Goal: Task Accomplishment & Management: Use online tool/utility

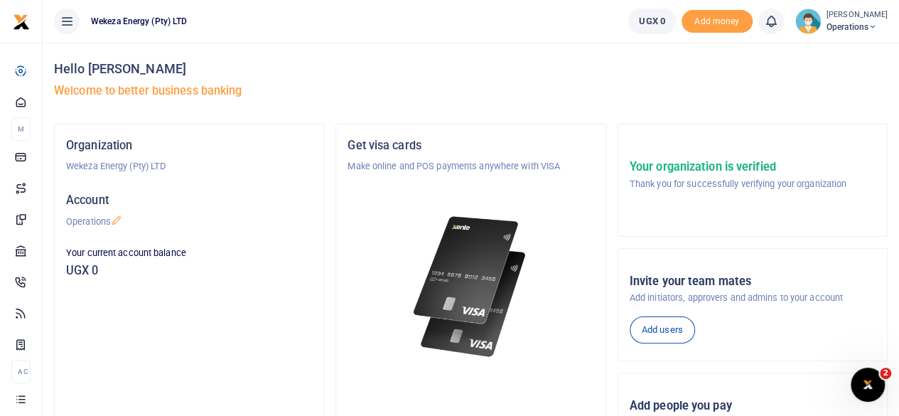
click at [843, 23] on span "Operations" at bounding box center [856, 27] width 61 height 13
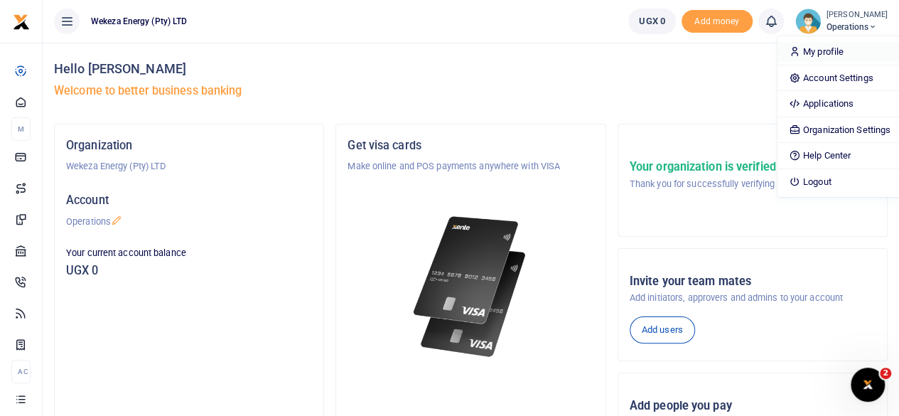
click at [815, 52] on link "My profile" at bounding box center [839, 52] width 124 height 20
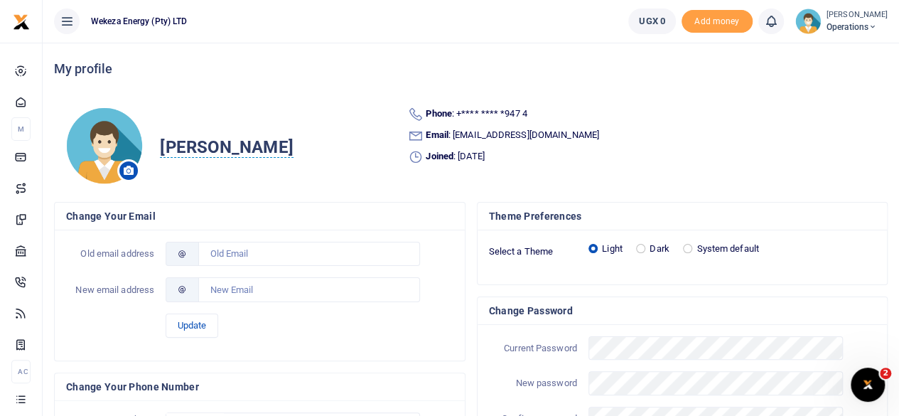
click at [845, 26] on span "Operations" at bounding box center [856, 27] width 61 height 13
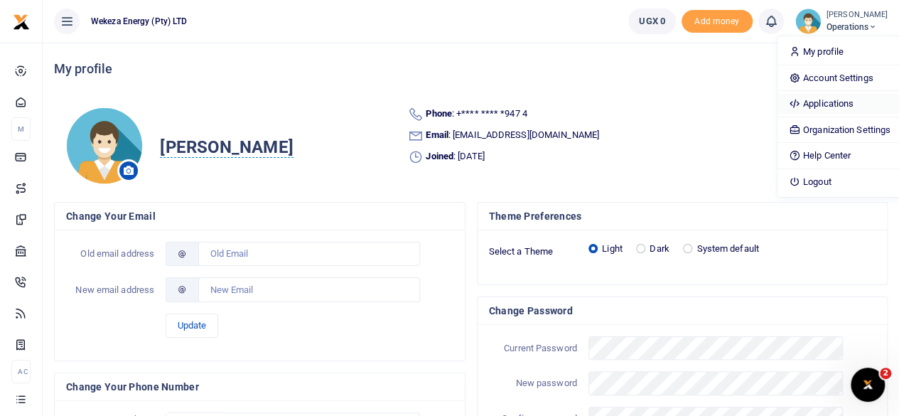
click at [808, 103] on link "Applications" at bounding box center [839, 104] width 124 height 20
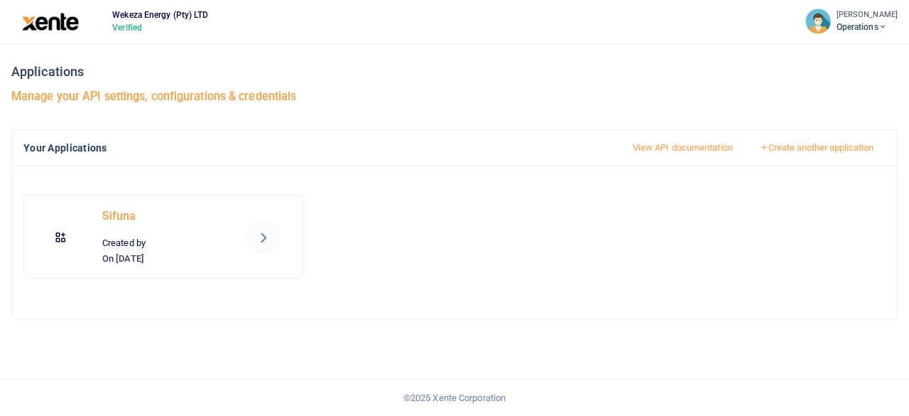
click at [268, 232] on icon at bounding box center [263, 236] width 17 height 17
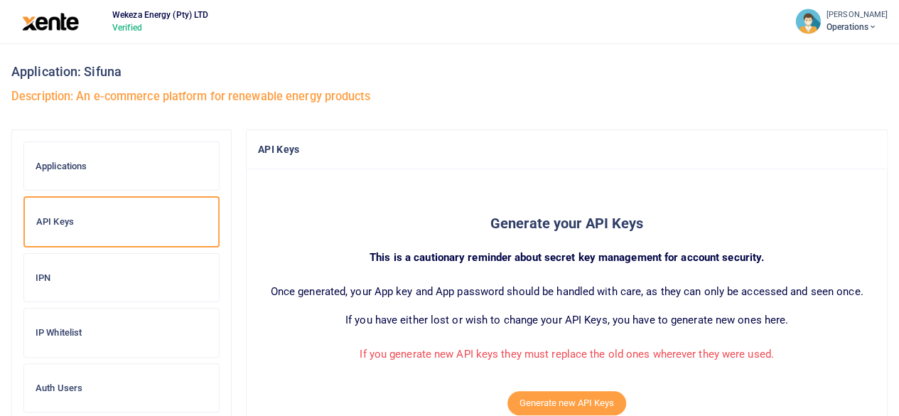
click at [50, 382] on h6 "Auth Users" at bounding box center [122, 387] width 172 height 11
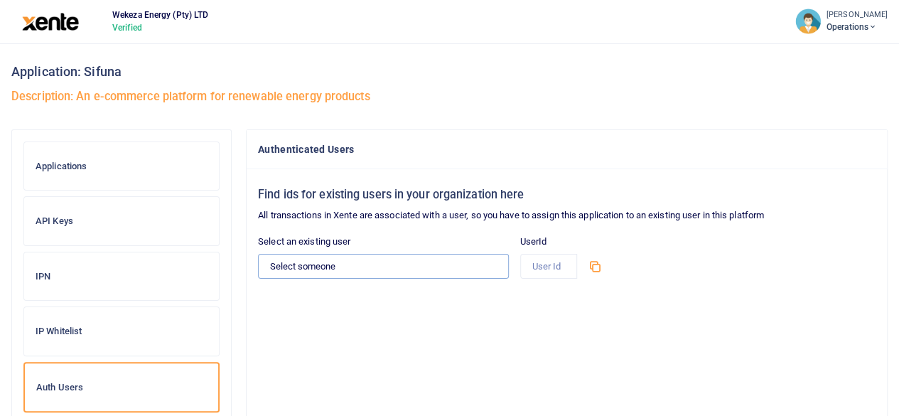
click at [357, 269] on select "Select someone [PERSON_NAME] - [PERSON_NAME][EMAIL_ADDRESS][DOMAIN_NAME]" at bounding box center [383, 266] width 251 height 24
select select "13935"
click at [258, 254] on select "Select someone [PERSON_NAME] - [PERSON_NAME][EMAIL_ADDRESS][DOMAIN_NAME]" at bounding box center [383, 266] width 251 height 24
type input "13935"
click at [354, 305] on div "Find ids for existing users in your organization here All transactions in Xente…" at bounding box center [567, 387] width 640 height 437
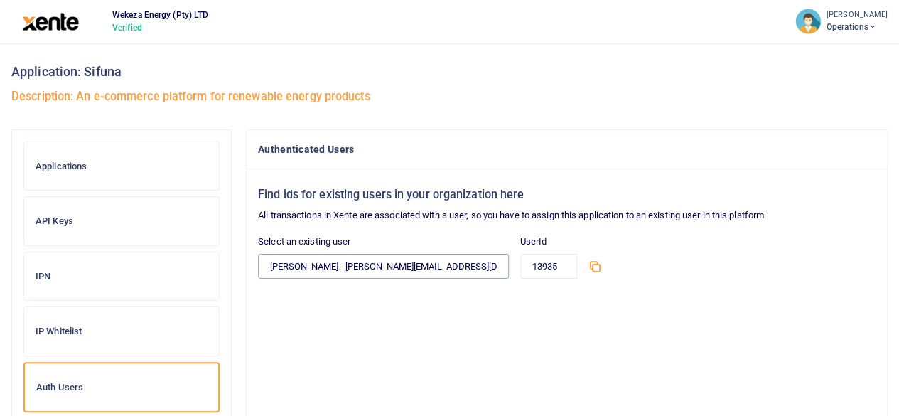
click at [367, 271] on select "Select someone [PERSON_NAME] - [PERSON_NAME][EMAIL_ADDRESS][DOMAIN_NAME]" at bounding box center [383, 266] width 251 height 24
click at [354, 346] on div "Find ids for existing users in your organization here All transactions in Xente…" at bounding box center [567, 387] width 640 height 437
click at [350, 269] on select "Select someone Brian Mugabi - brian@wekeza.energy" at bounding box center [383, 266] width 251 height 24
select select "13935"
click at [258, 254] on select "Select someone Brian Mugabi - brian@wekeza.energy" at bounding box center [383, 266] width 251 height 24
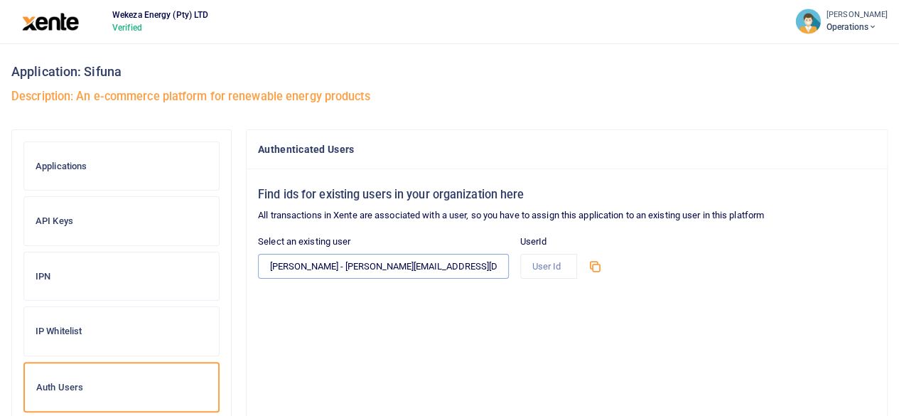
type input "13935"
click at [320, 322] on div "Find ids for existing users in your organization here All transactions in Xente…" at bounding box center [567, 387] width 640 height 437
click at [53, 170] on h6 "Applications" at bounding box center [122, 166] width 172 height 11
